Goal: Transaction & Acquisition: Purchase product/service

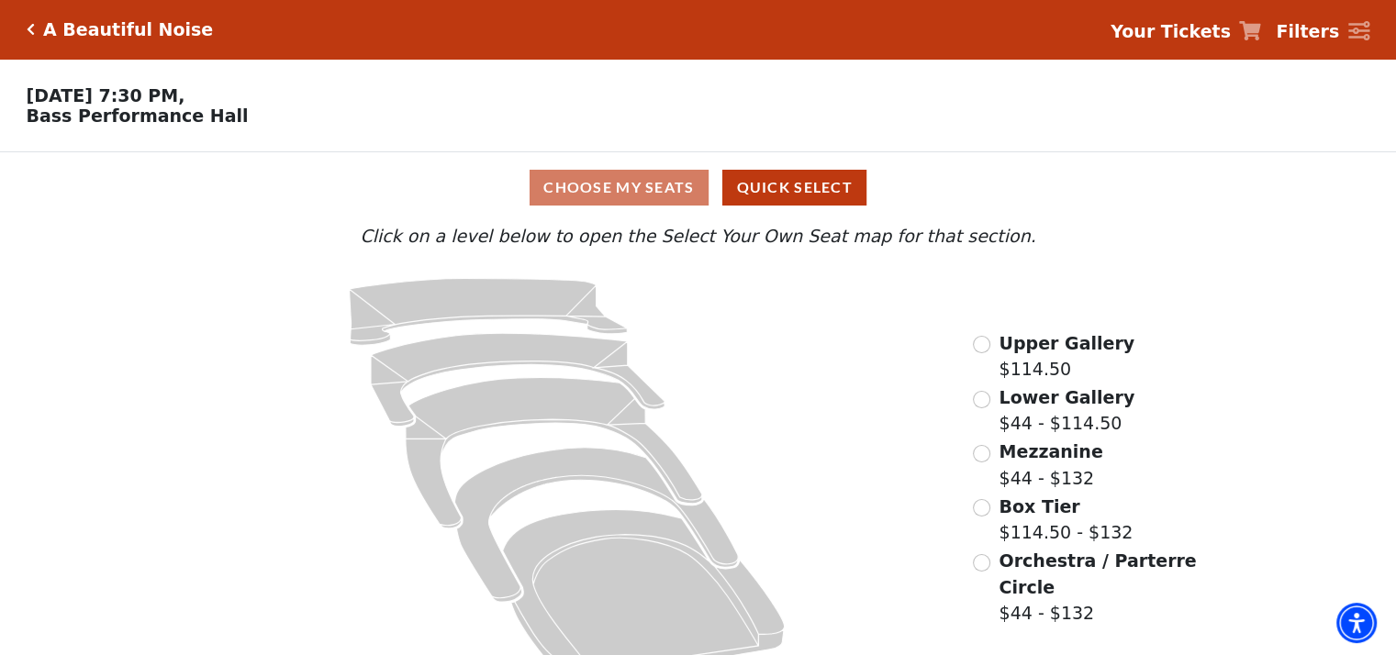
click at [1036, 403] on span "Lower Gallery" at bounding box center [1067, 397] width 136 height 20
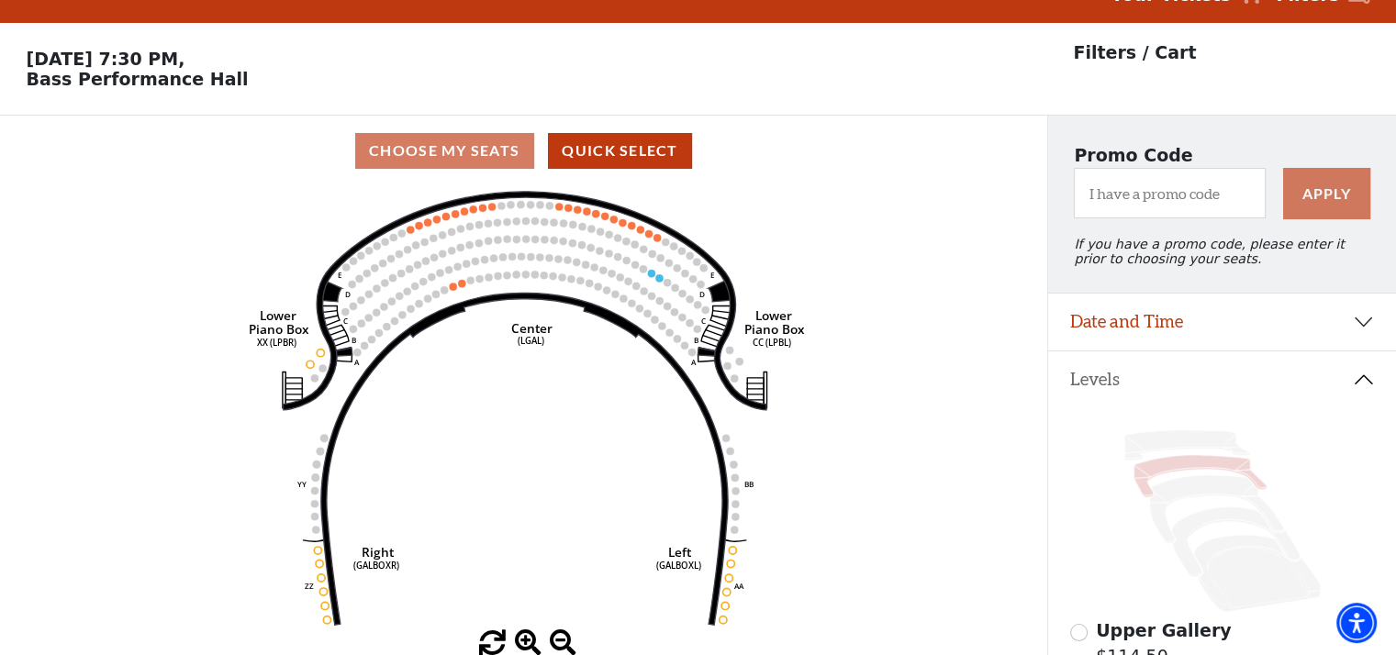
scroll to position [84, 0]
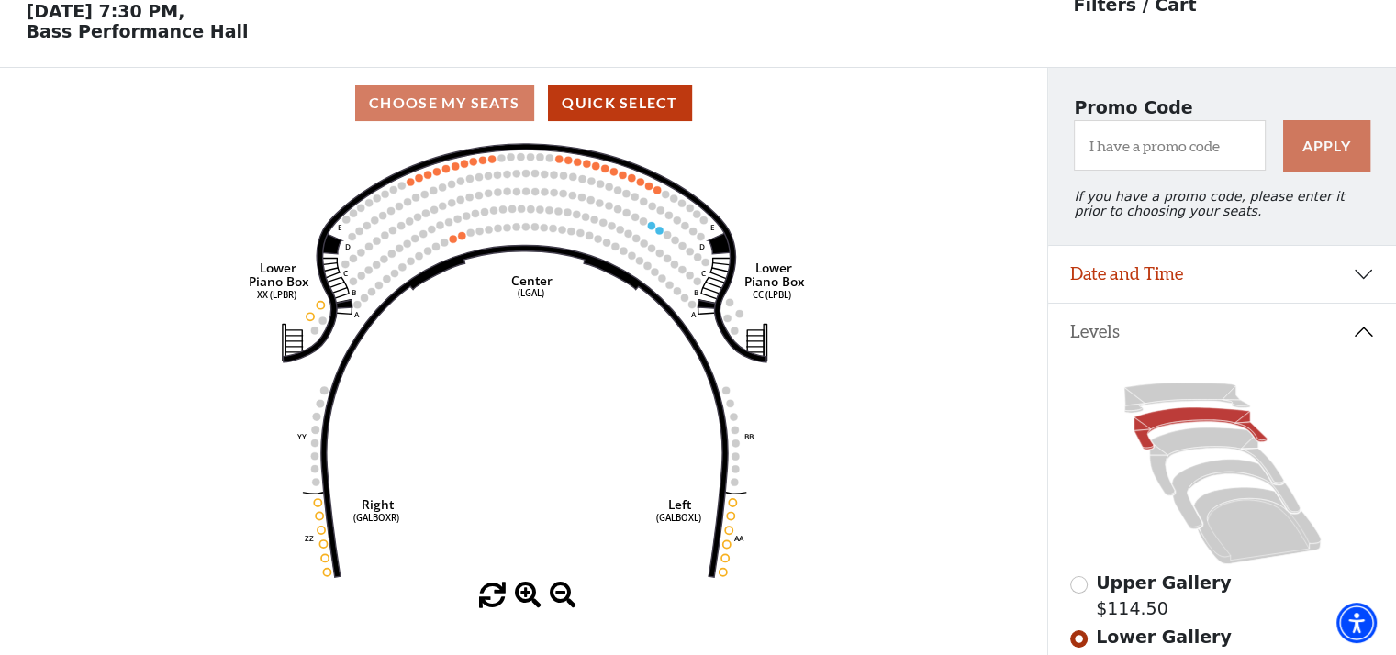
click at [1137, 593] on span "Upper Gallery" at bounding box center [1164, 583] width 136 height 20
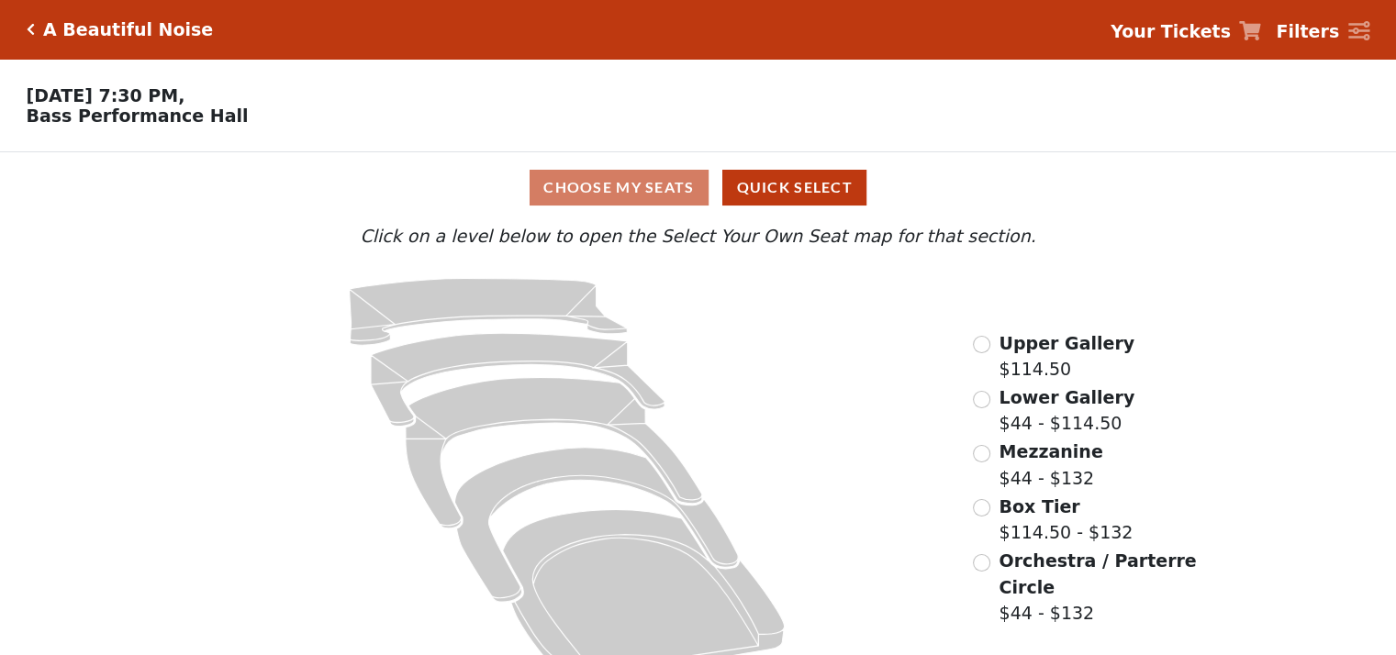
click at [1021, 353] on span "Upper Gallery" at bounding box center [1067, 343] width 136 height 20
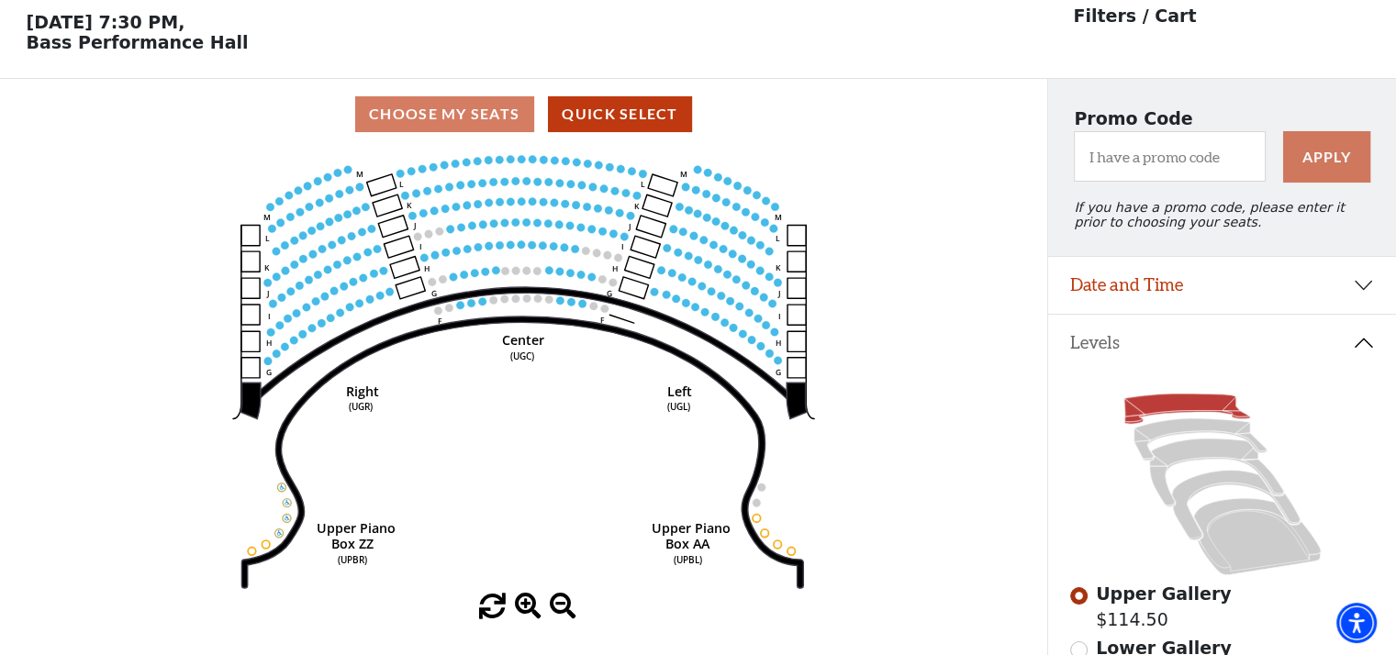
scroll to position [84, 0]
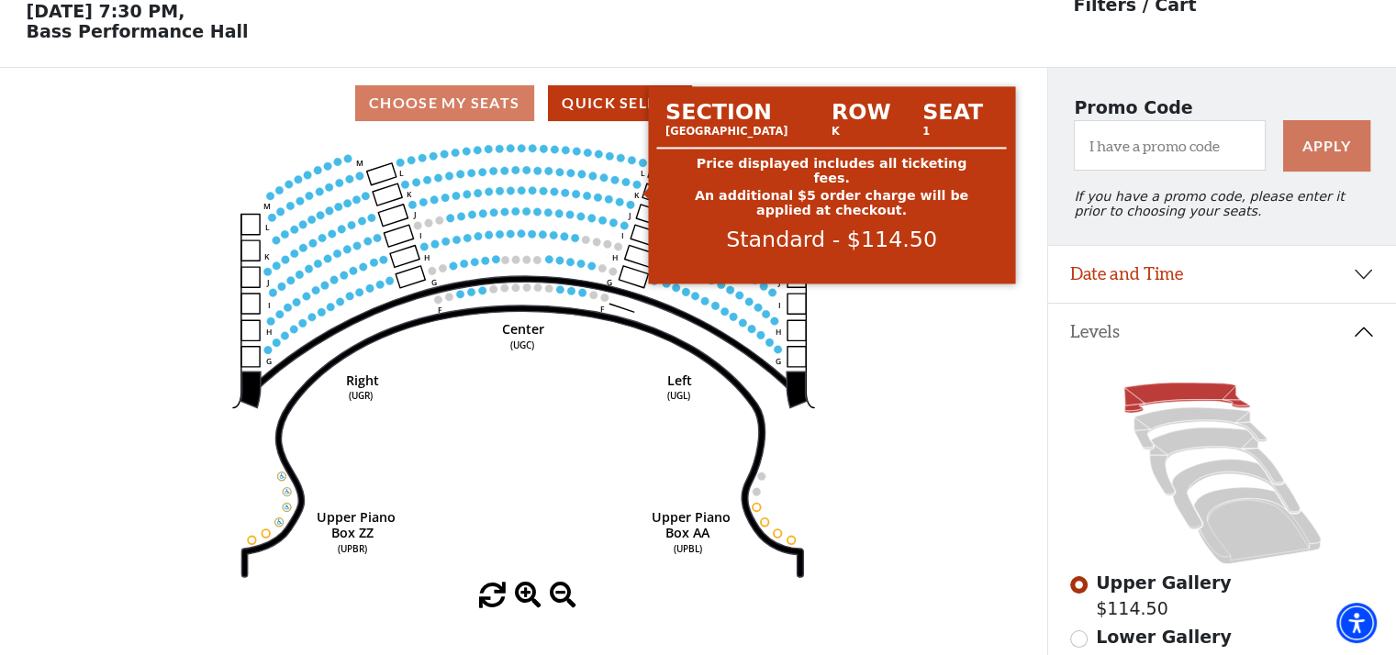
click at [636, 189] on circle at bounding box center [637, 185] width 8 height 8
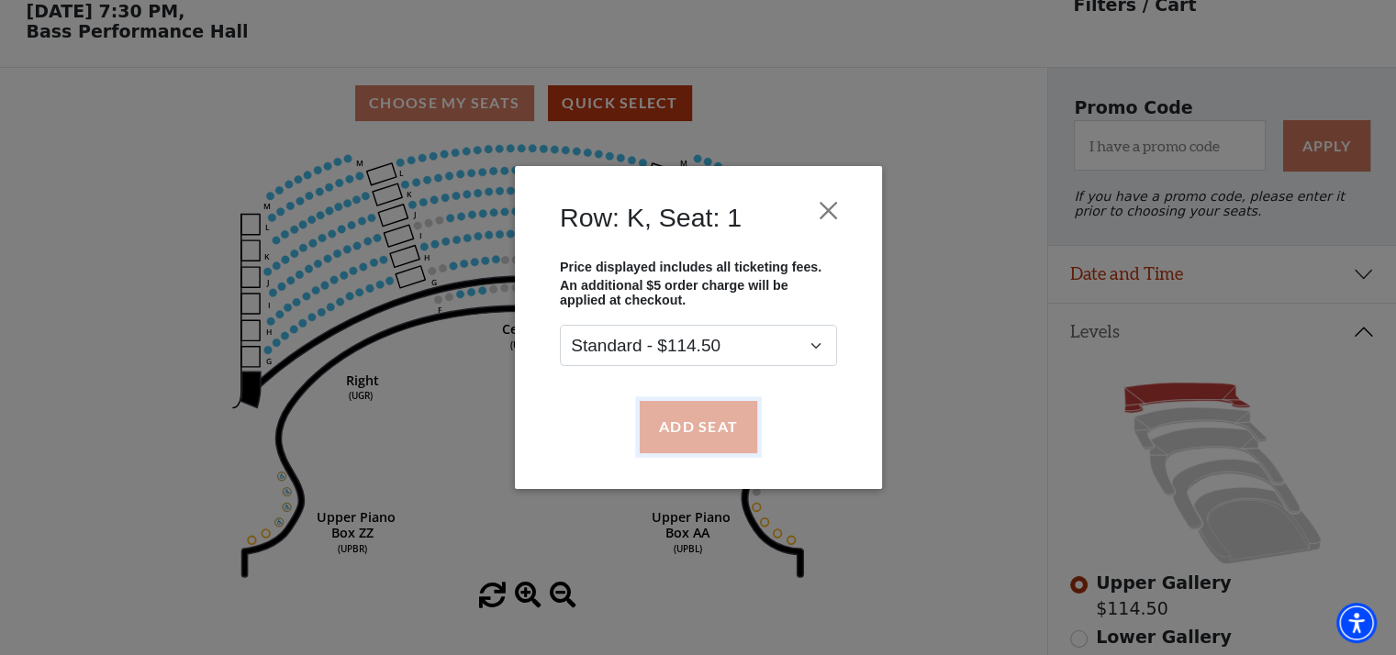
click at [717, 415] on button "Add Seat" at bounding box center [698, 426] width 118 height 51
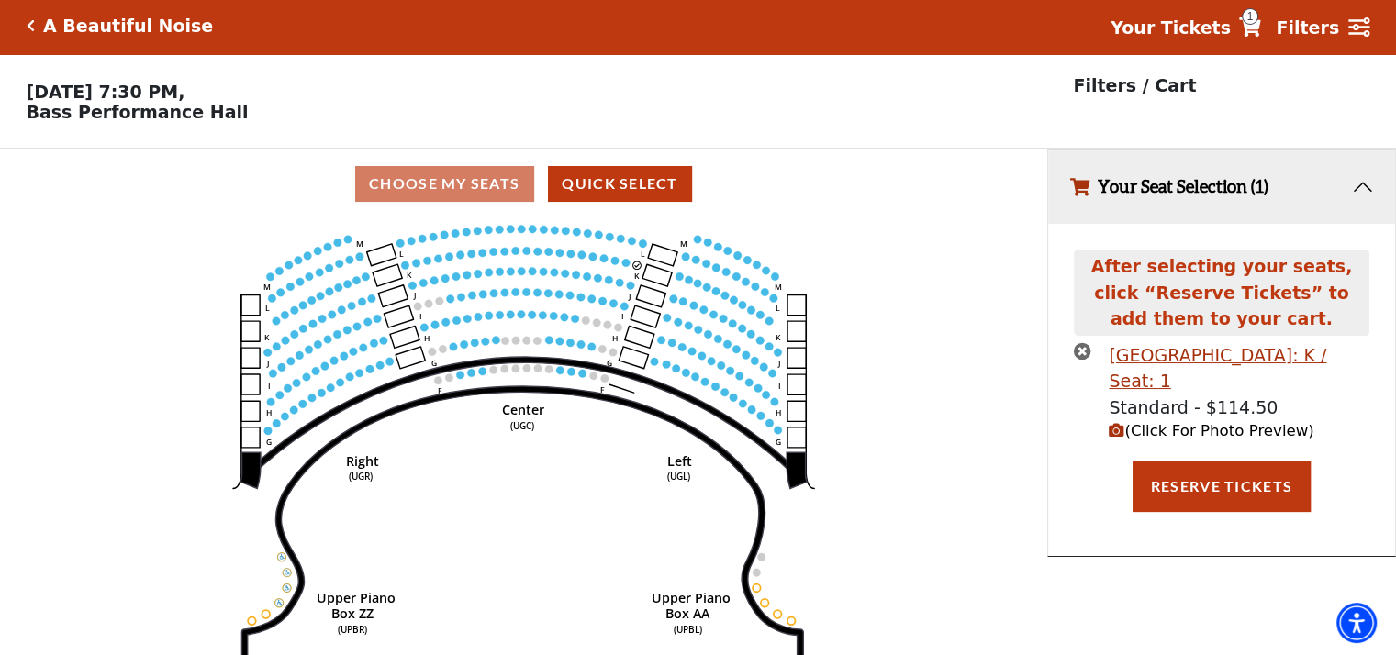
scroll to position [0, 0]
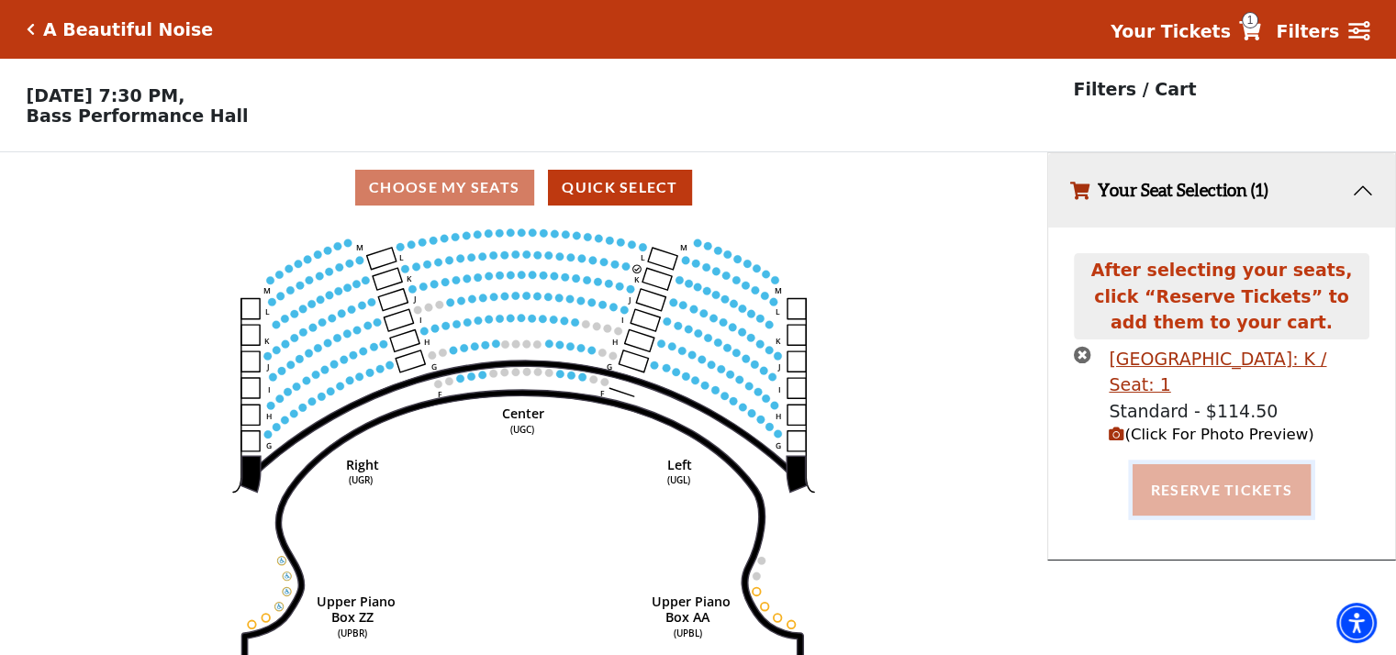
click at [1221, 497] on button "Reserve Tickets" at bounding box center [1222, 490] width 178 height 51
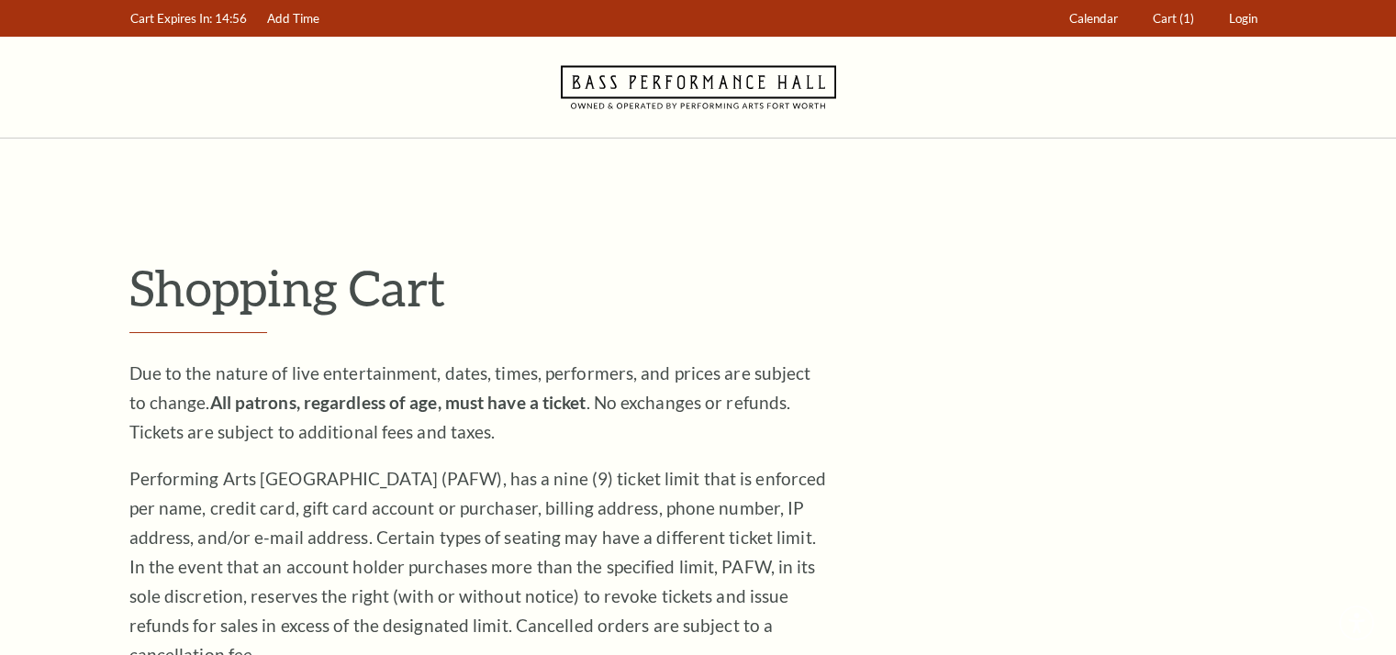
click at [951, 326] on h1 "Shopping Cart" at bounding box center [698, 295] width 1138 height 75
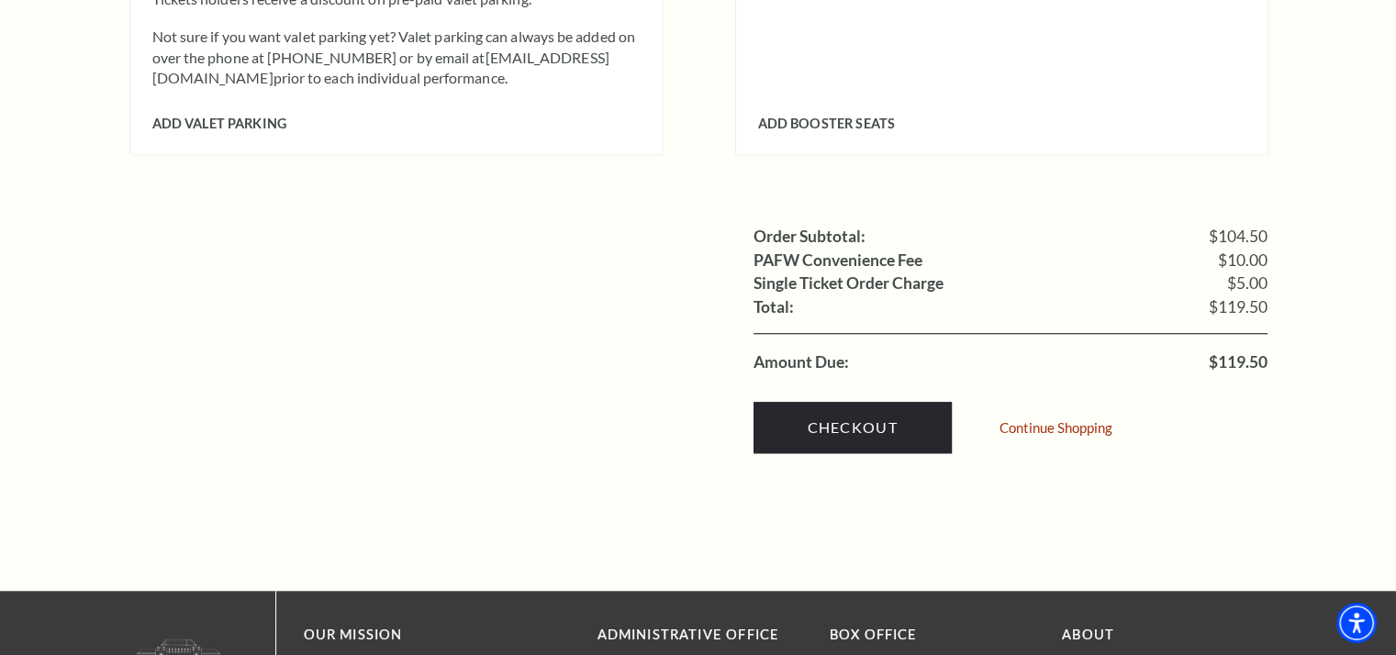
scroll to position [1652, 0]
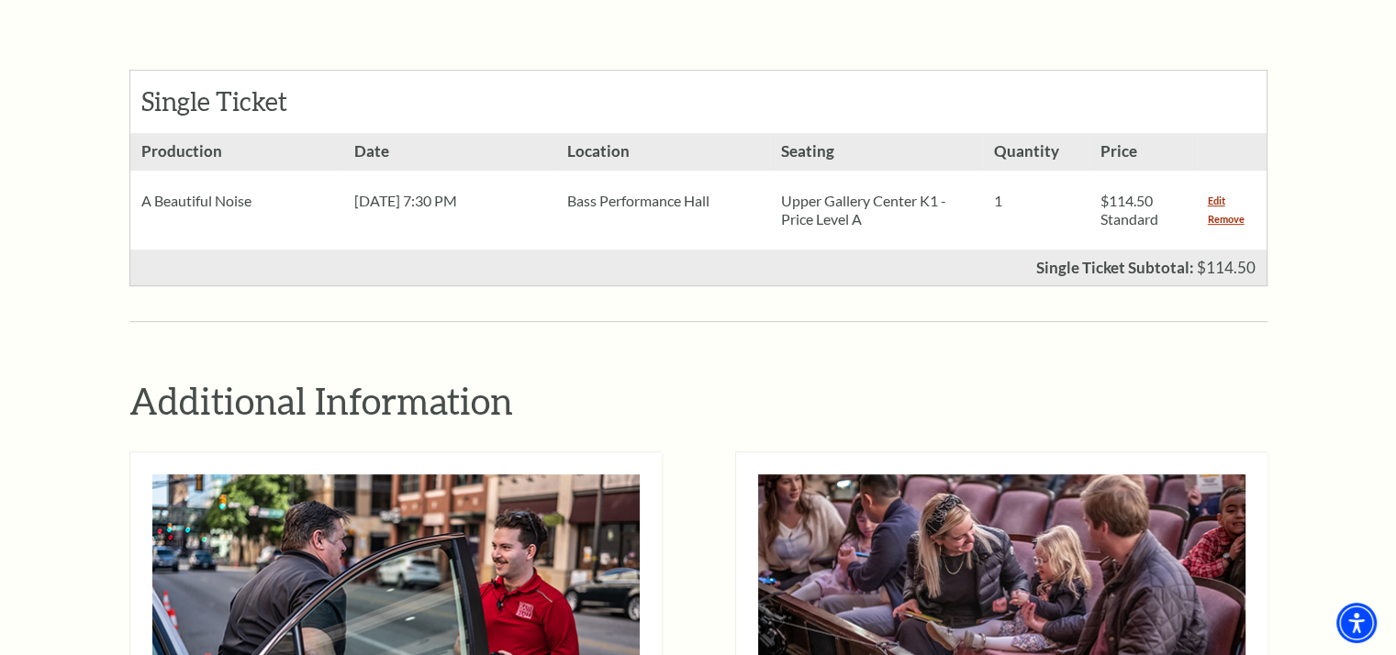
scroll to position [643, 0]
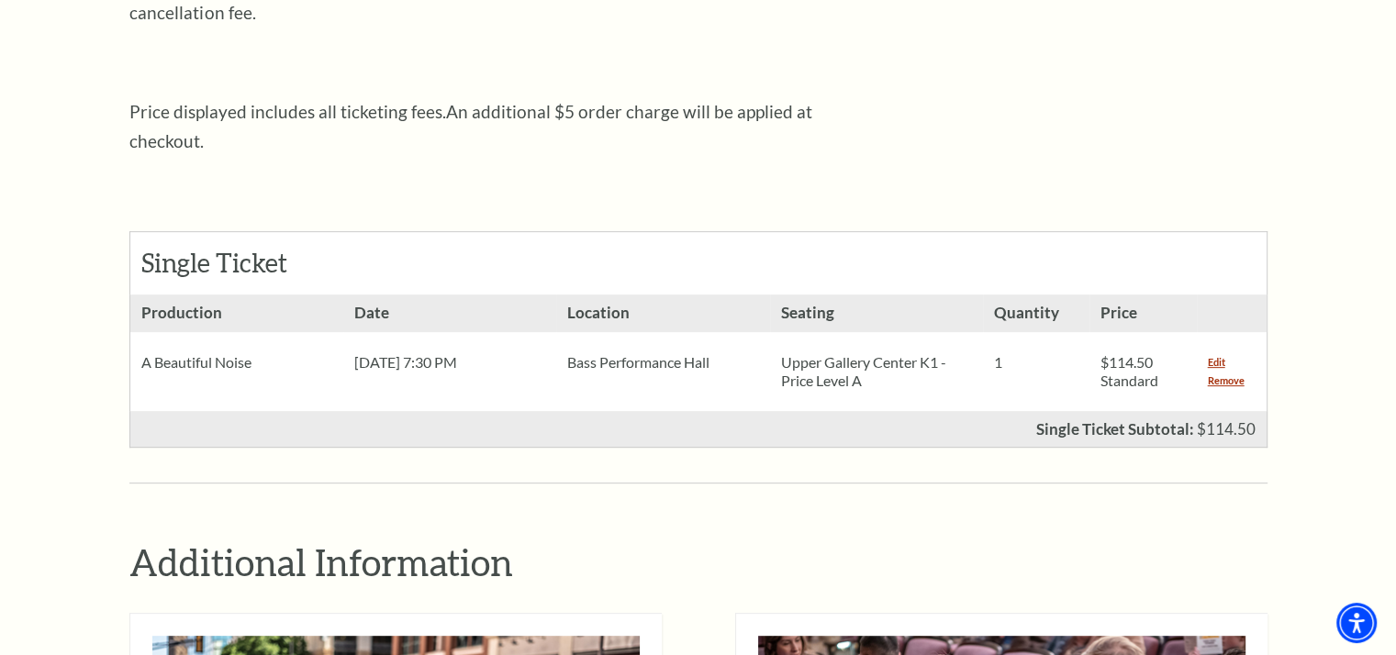
click at [1204, 352] on div "Edit Remove" at bounding box center [1232, 371] width 70 height 79
click at [1219, 372] on link "Remove" at bounding box center [1226, 381] width 37 height 18
